Goal: Task Accomplishment & Management: Use online tool/utility

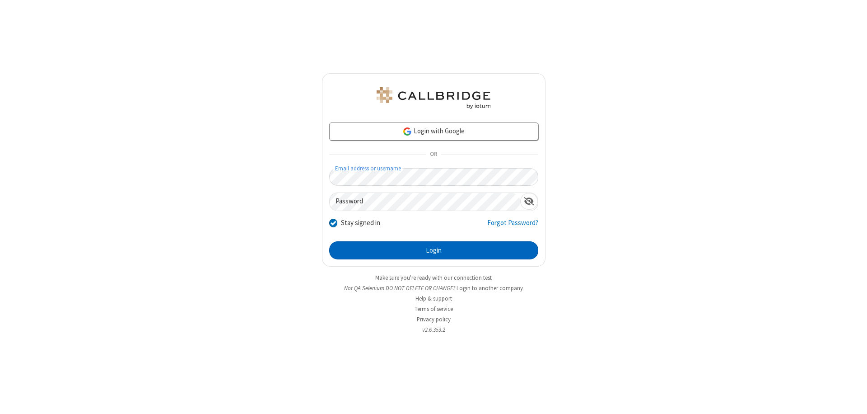
click at [433, 250] on button "Login" at bounding box center [433, 250] width 209 height 18
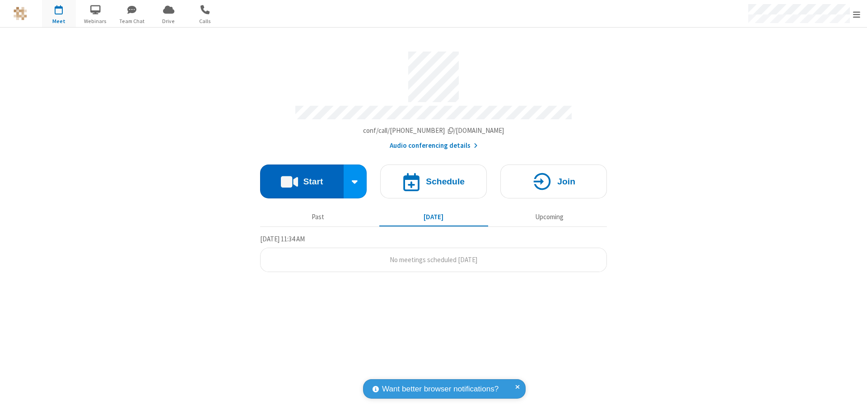
click at [302, 177] on button "Start" at bounding box center [302, 181] width 84 height 34
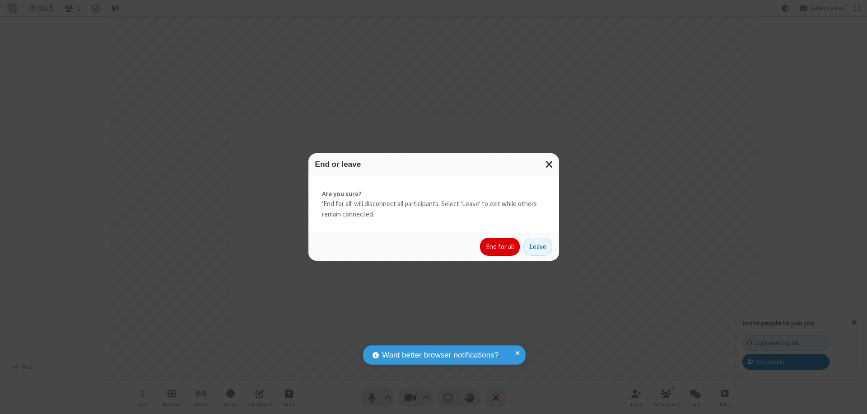
click at [500, 247] on button "End for all" at bounding box center [500, 247] width 40 height 18
